Goal: Task Accomplishment & Management: Manage account settings

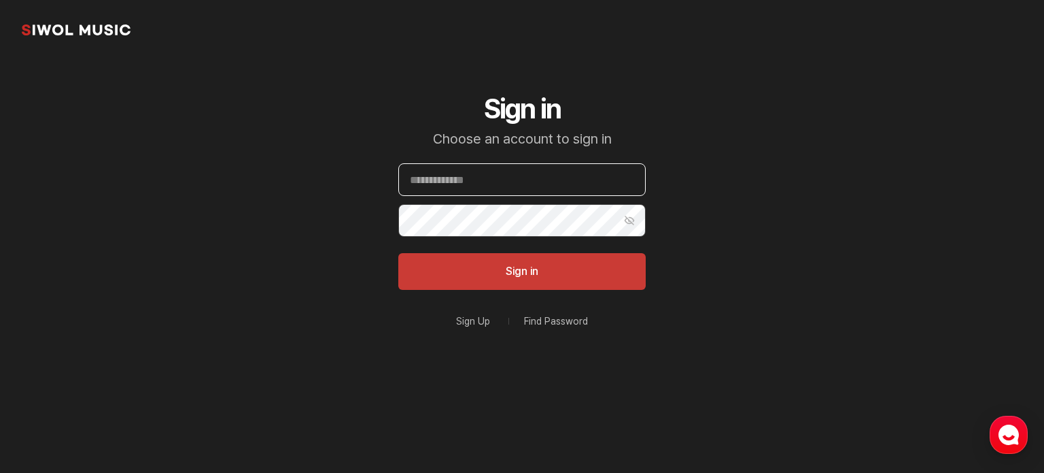
click at [490, 179] on input "Email" at bounding box center [521, 179] width 247 height 33
type input "**********"
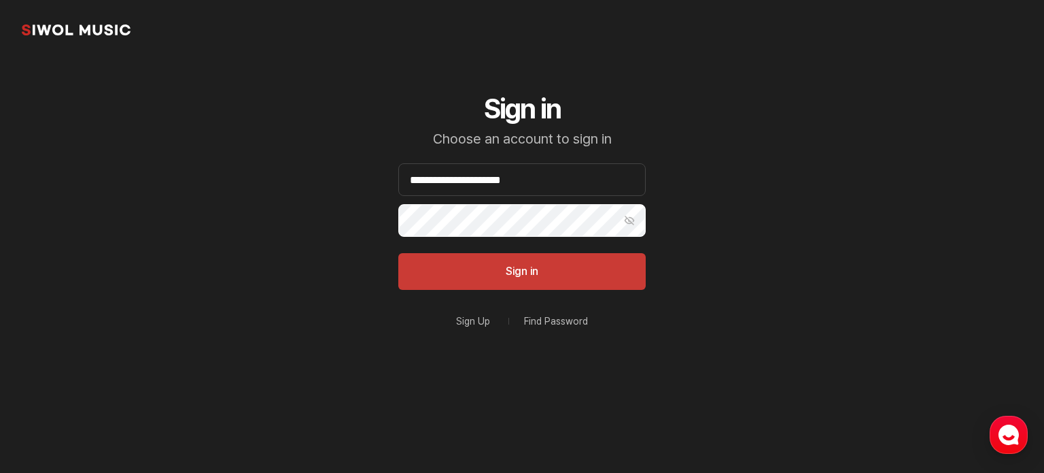
click at [398, 253] on button "Sign in" at bounding box center [521, 271] width 247 height 37
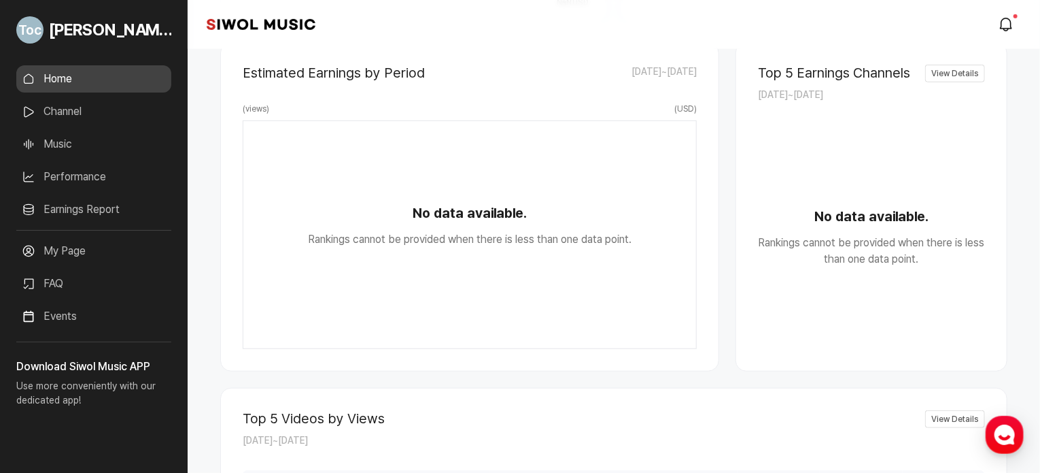
scroll to position [408, 0]
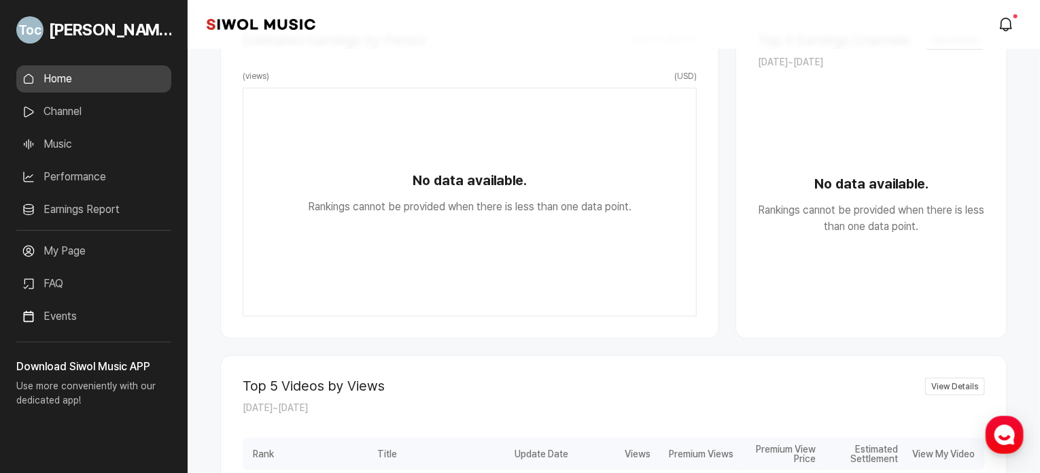
click at [80, 107] on link "Channel" at bounding box center [93, 111] width 155 height 27
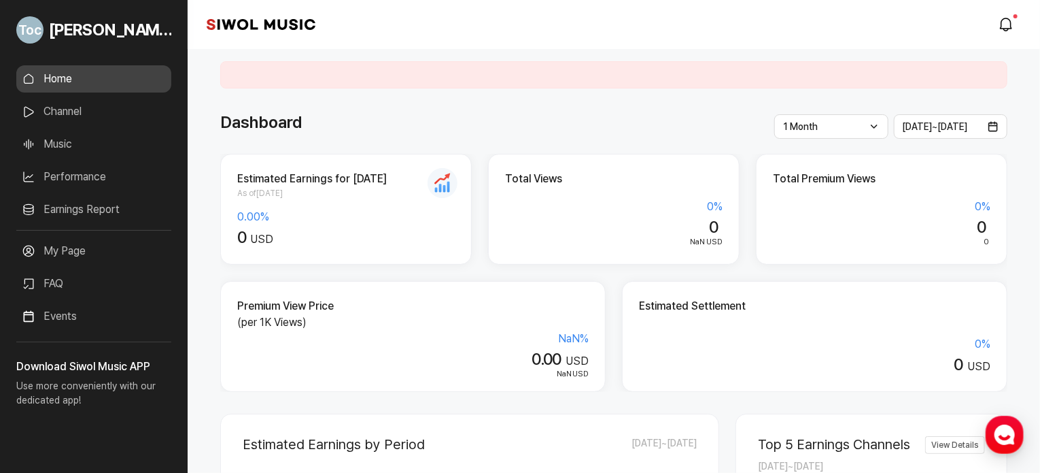
scroll to position [0, 0]
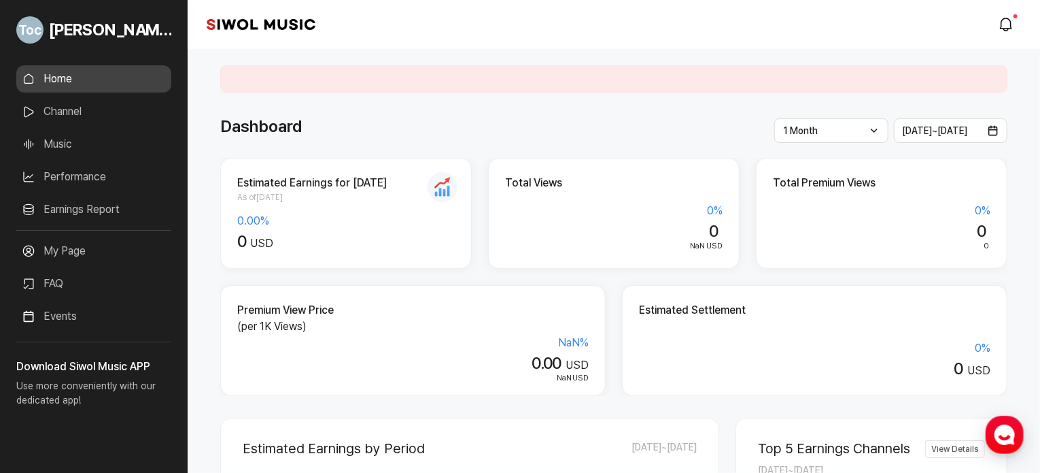
click at [37, 116] on link "Channel" at bounding box center [93, 111] width 155 height 27
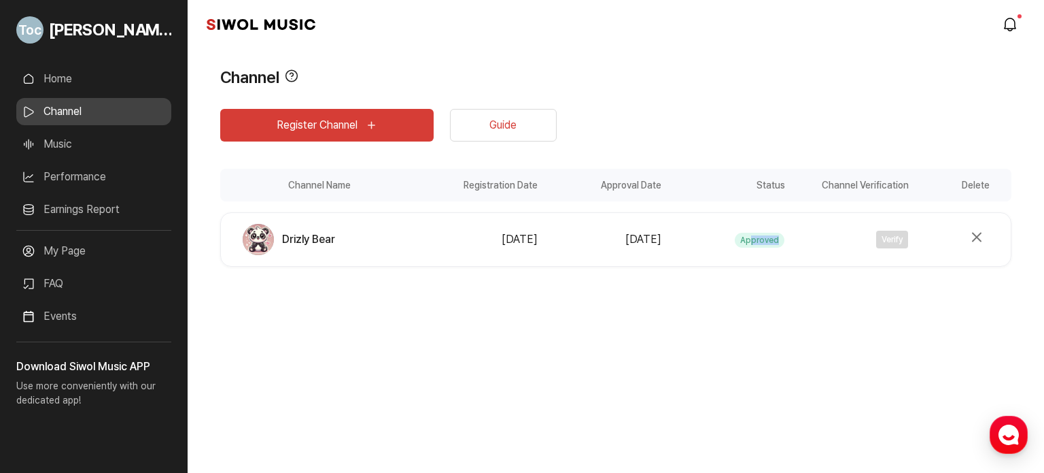
drag, startPoint x: 753, startPoint y: 242, endPoint x: 805, endPoint y: 241, distance: 51.7
click at [788, 241] on div "Status Approved" at bounding box center [728, 239] width 124 height 16
click at [806, 241] on div "Verify" at bounding box center [851, 239] width 116 height 18
click at [492, 130] on link "Guide" at bounding box center [503, 125] width 107 height 33
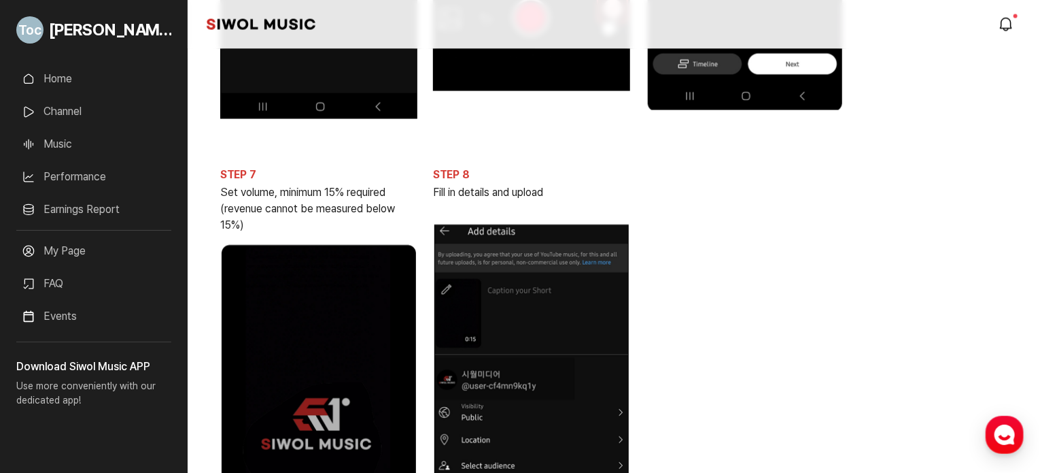
scroll to position [1116, 0]
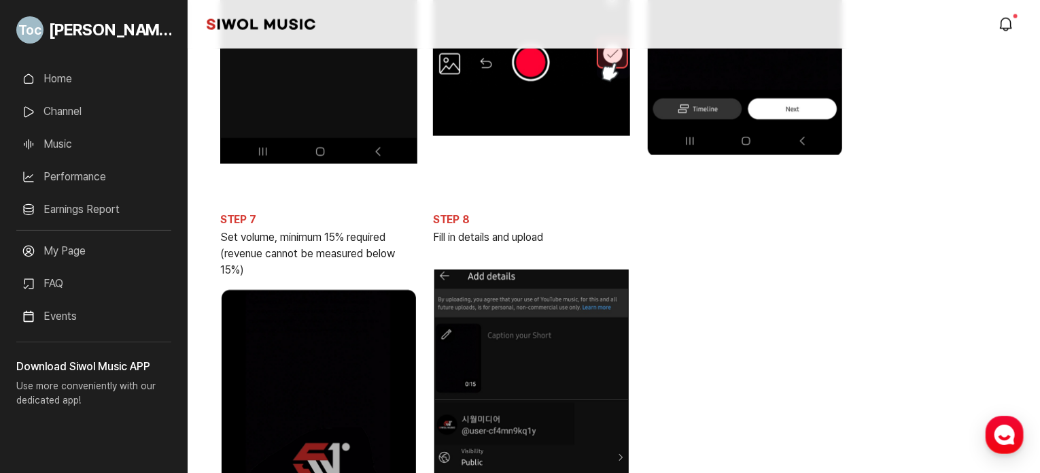
click at [73, 203] on link "Earnings Report" at bounding box center [93, 209] width 155 height 27
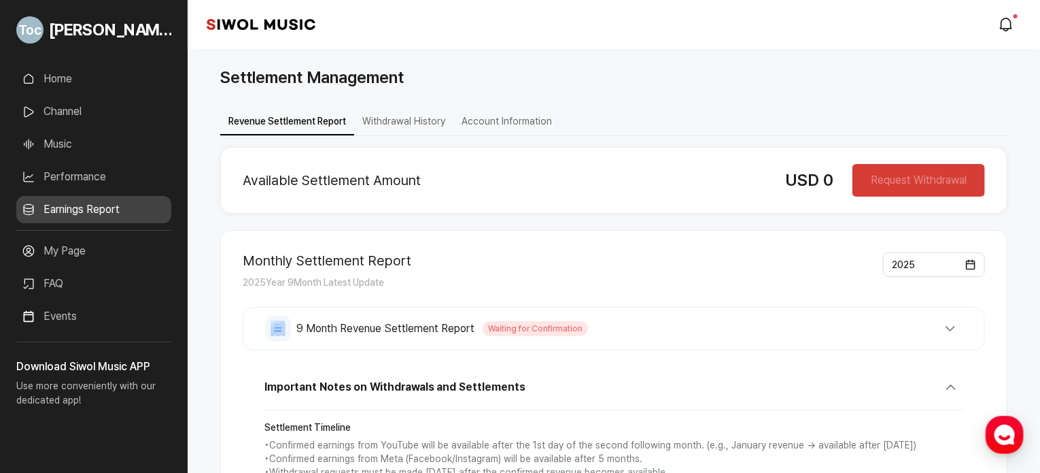
click at [92, 89] on link "Home" at bounding box center [93, 78] width 155 height 27
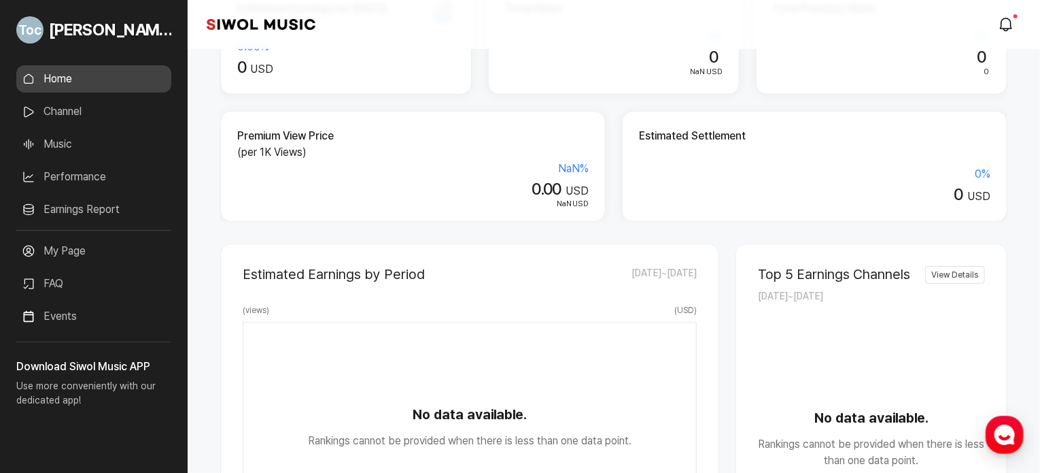
scroll to position [204, 0]
